Goal: Task Accomplishment & Management: Use online tool/utility

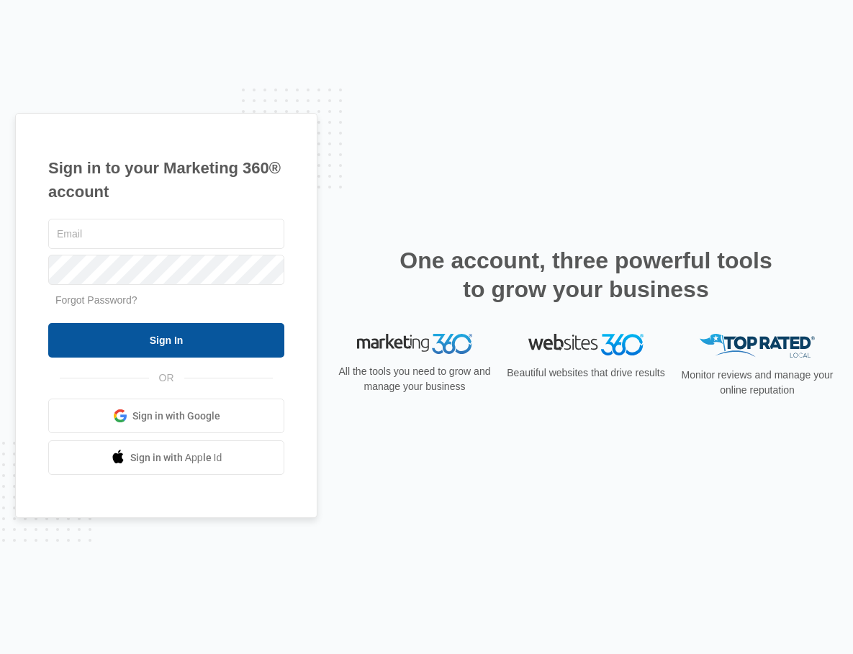
type input "[EMAIL_ADDRESS][DOMAIN_NAME]"
drag, startPoint x: 147, startPoint y: 335, endPoint x: 489, endPoint y: 292, distance: 344.6
click at [148, 335] on input "Sign In" at bounding box center [166, 340] width 236 height 35
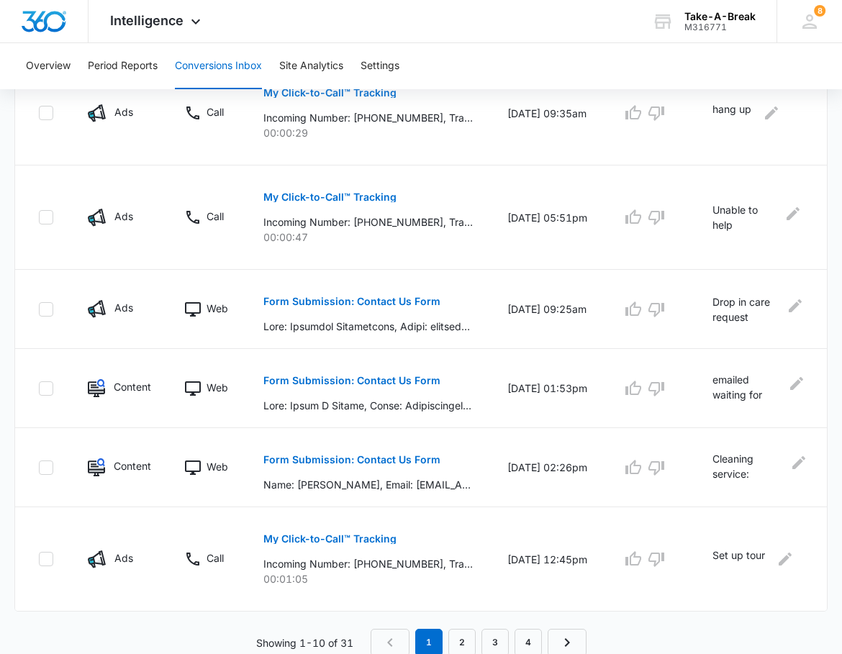
scroll to position [812, 0]
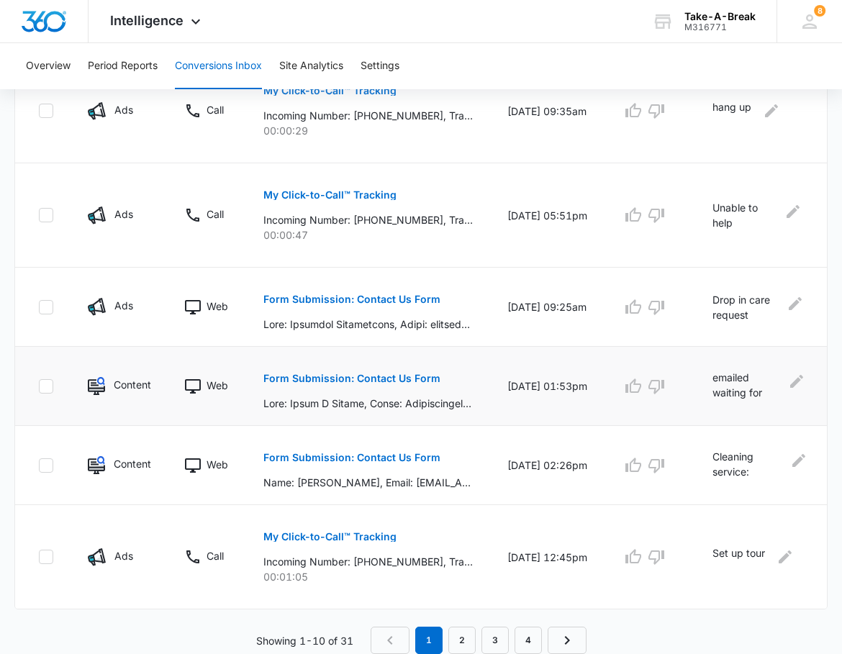
click at [392, 377] on p "Form Submission: Contact Us Form" at bounding box center [351, 379] width 177 height 10
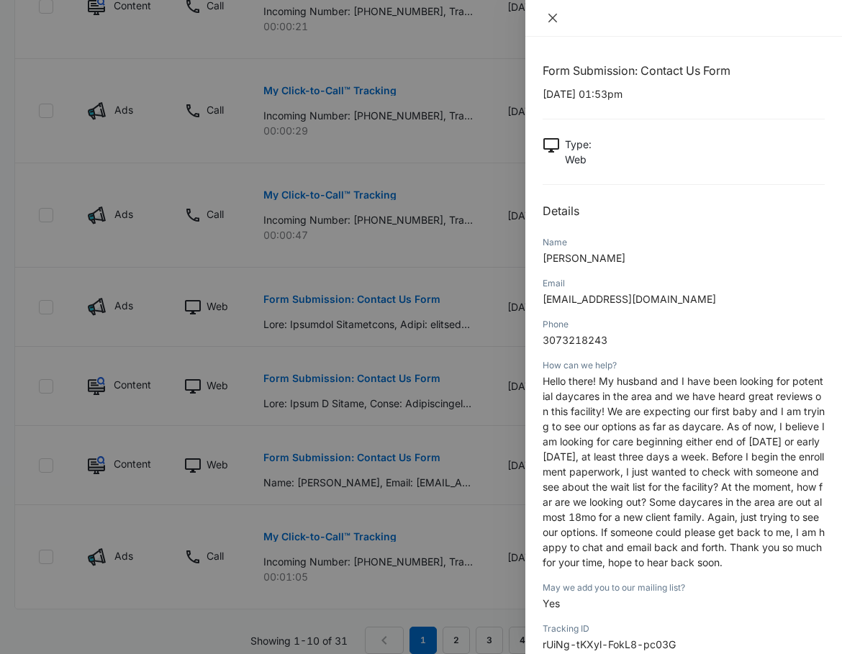
click at [552, 17] on icon "close" at bounding box center [553, 18] width 9 height 9
